Goal: Check status: Check status

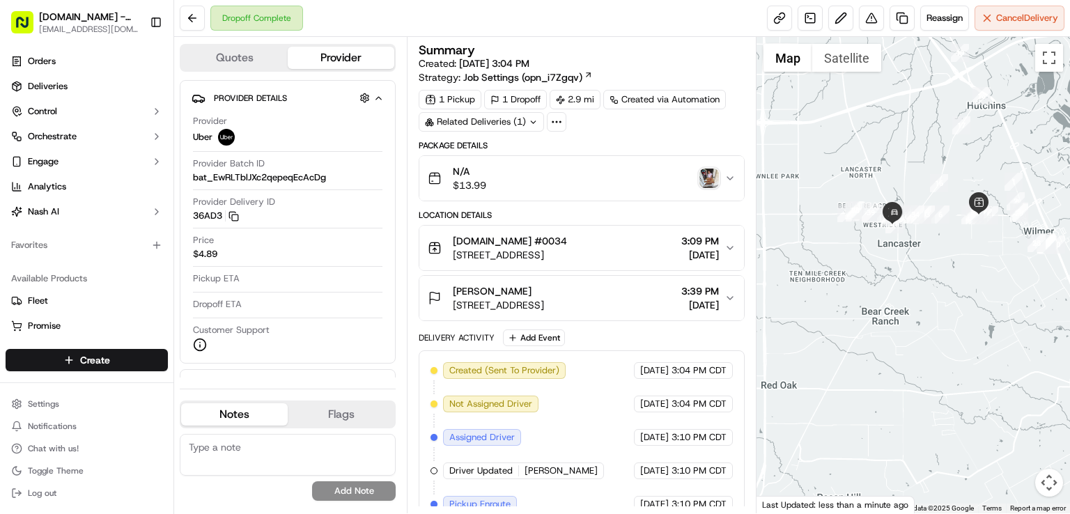
scroll to position [81, 0]
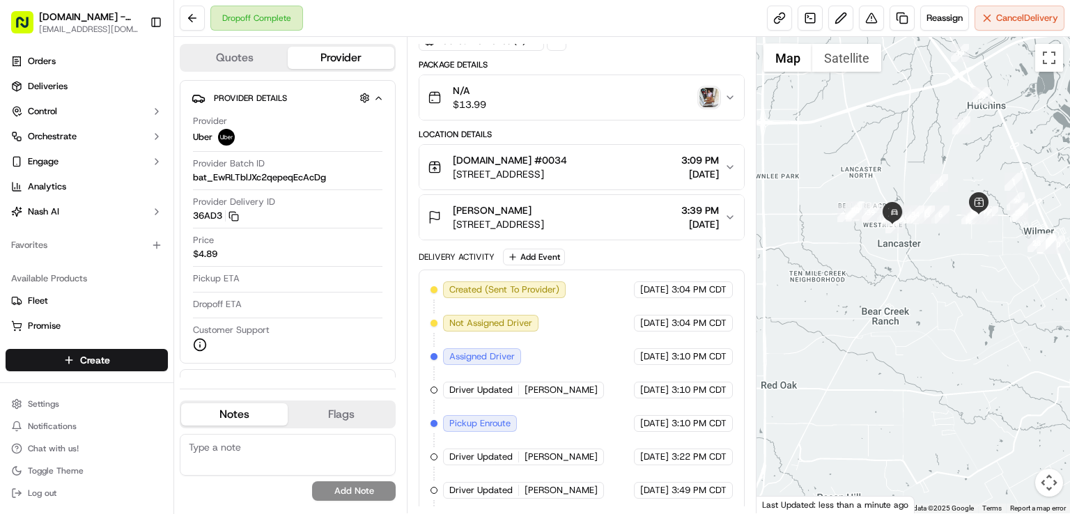
click at [705, 92] on img "button" at bounding box center [710, 98] width 20 height 20
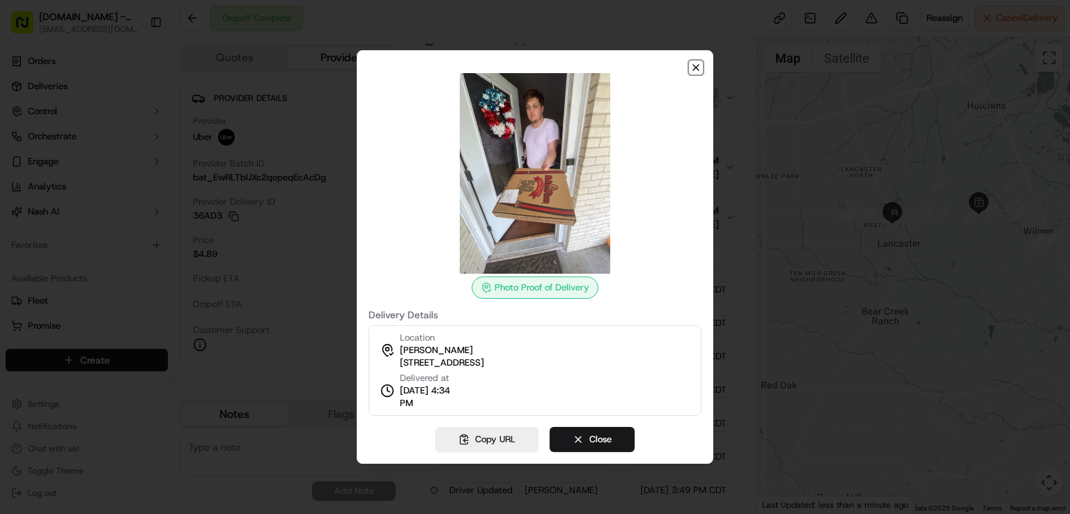
click at [694, 69] on icon "button" at bounding box center [696, 68] width 6 height 6
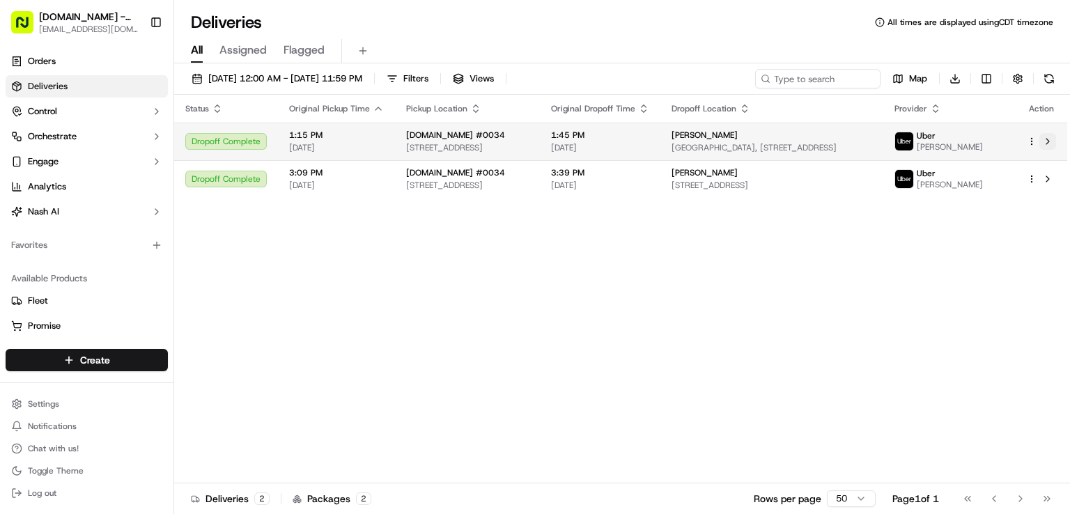
click at [1044, 141] on button at bounding box center [1048, 141] width 17 height 17
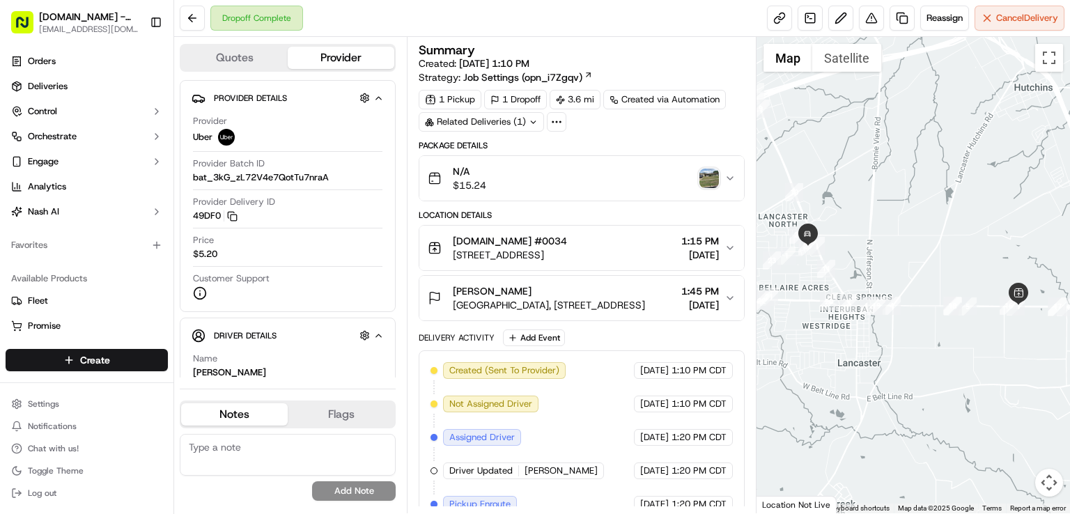
click at [707, 174] on img "button" at bounding box center [710, 179] width 20 height 20
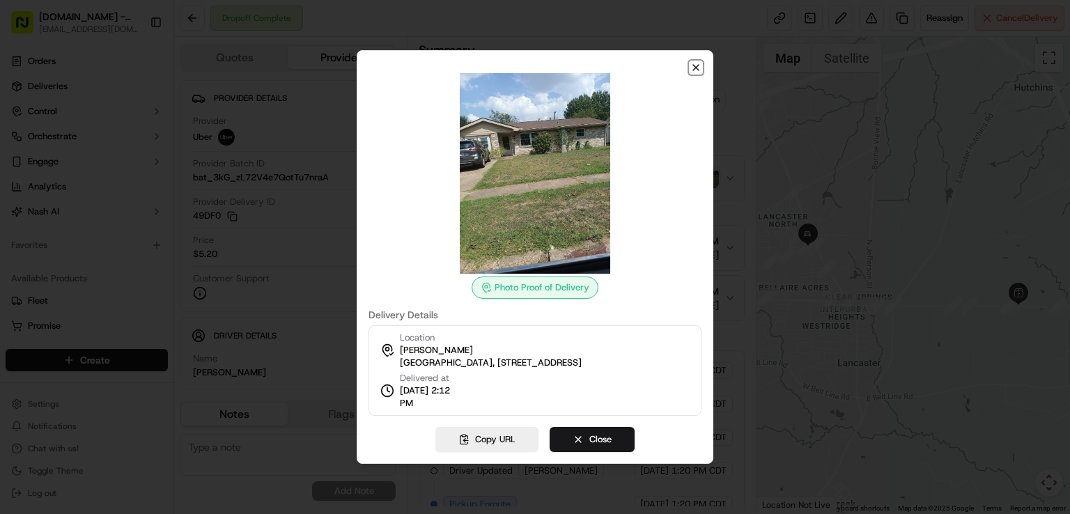
click at [693, 67] on icon "button" at bounding box center [696, 67] width 11 height 11
